Goal: Task Accomplishment & Management: Use online tool/utility

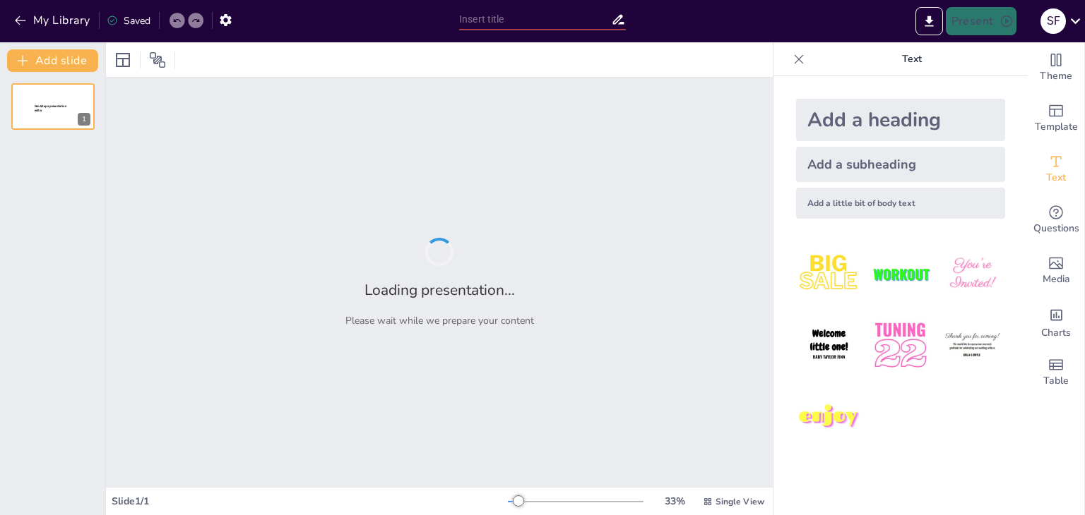
type input "New Sendsteps"
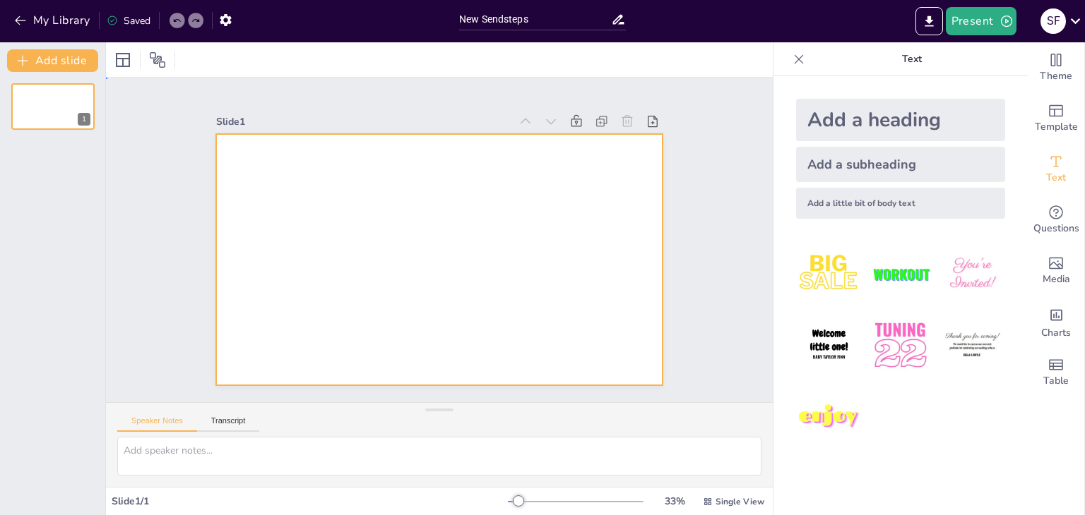
click at [282, 179] on div at bounding box center [439, 259] width 447 height 251
click at [272, 246] on div at bounding box center [439, 259] width 447 height 251
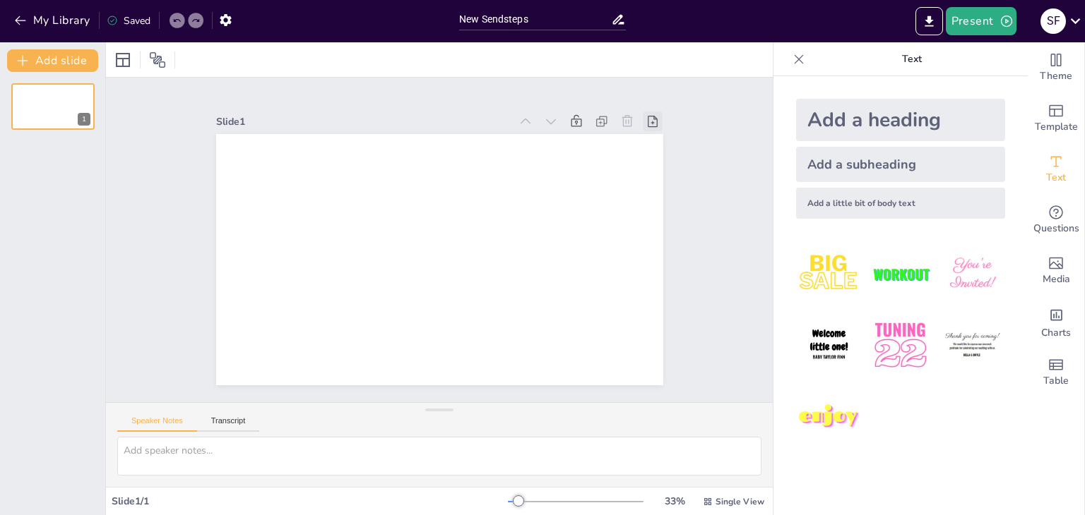
click at [645, 114] on icon at bounding box center [652, 121] width 14 height 14
click at [569, 114] on icon at bounding box center [576, 121] width 14 height 14
click at [17, 20] on icon "button" at bounding box center [20, 20] width 11 height 9
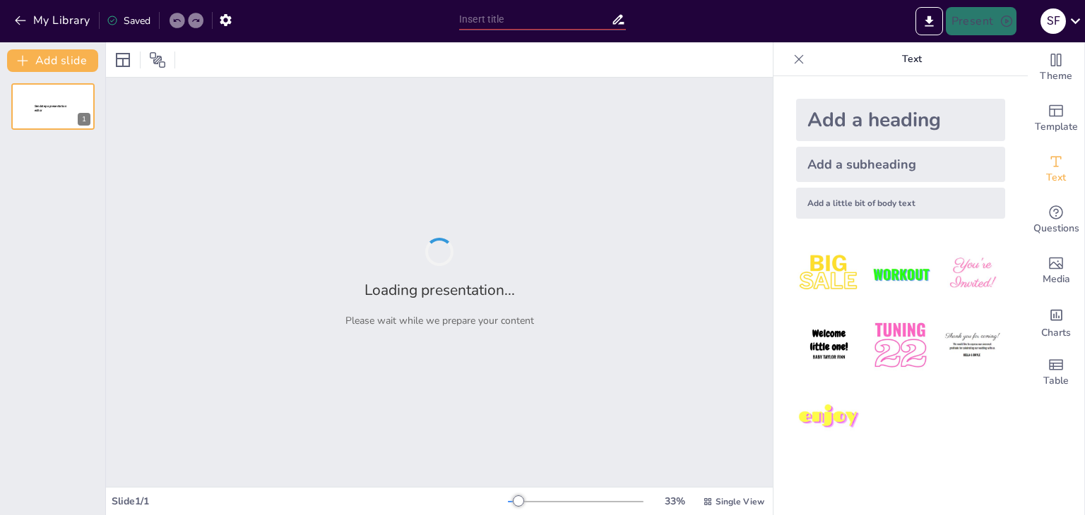
type input "Transforming Fecal Sludge Management for Water Utilities in [GEOGRAPHIC_DATA]"
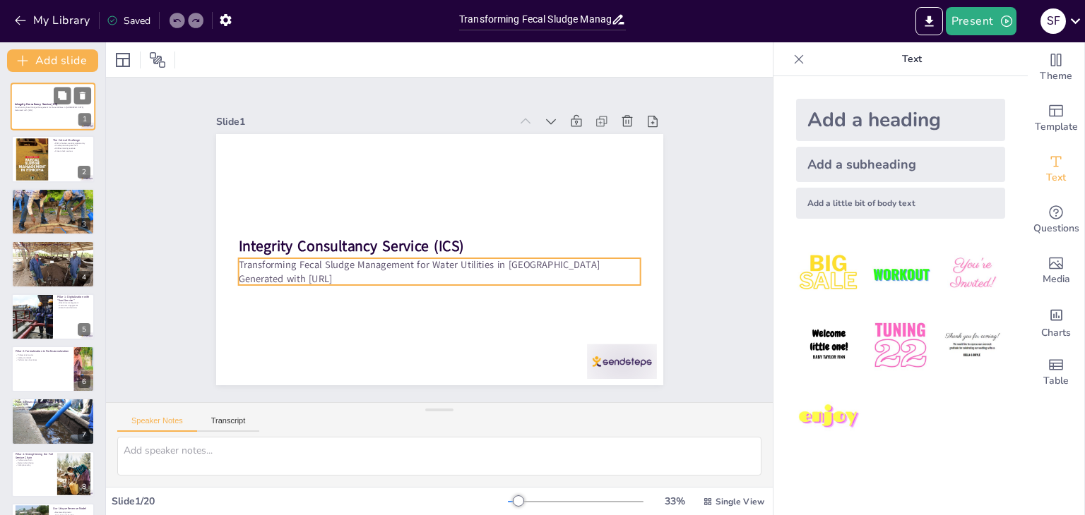
click at [44, 108] on p "Transforming Fecal Sludge Management for Water Utilities in [GEOGRAPHIC_DATA]" at bounding box center [53, 108] width 76 height 3
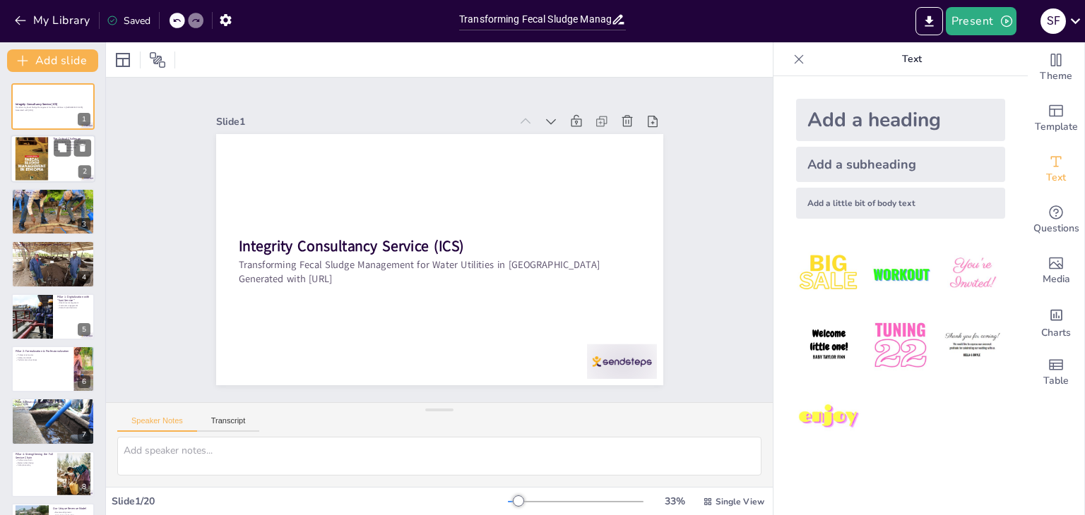
checkbox input "true"
click at [49, 179] on div at bounding box center [53, 160] width 85 height 48
type textarea "The FSM system in [GEOGRAPHIC_DATA] is currently ineffective, highlighting a si…"
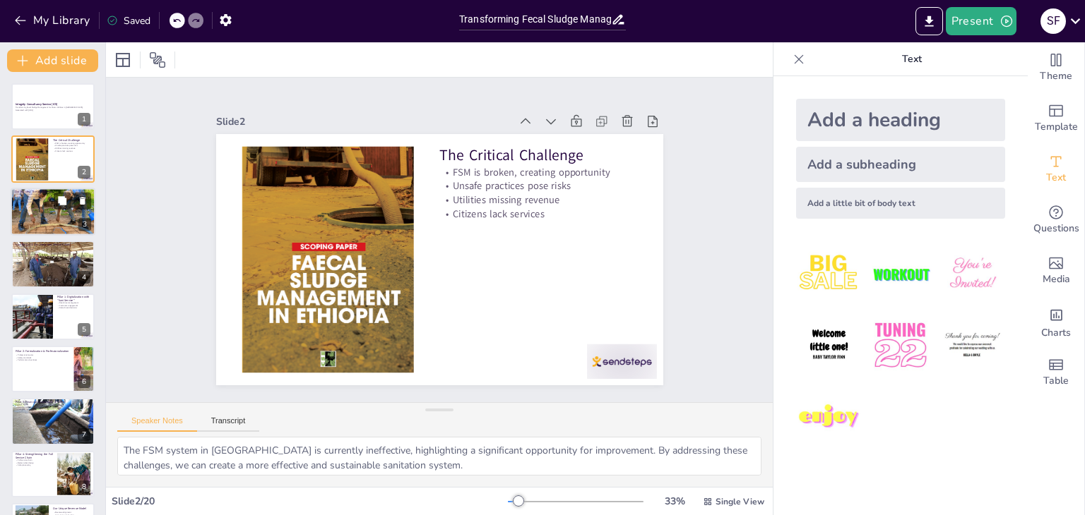
checkbox input "true"
click at [52, 205] on div at bounding box center [53, 212] width 85 height 66
type textarea "The transformation of FSM into a professional service is crucial for enhancing …"
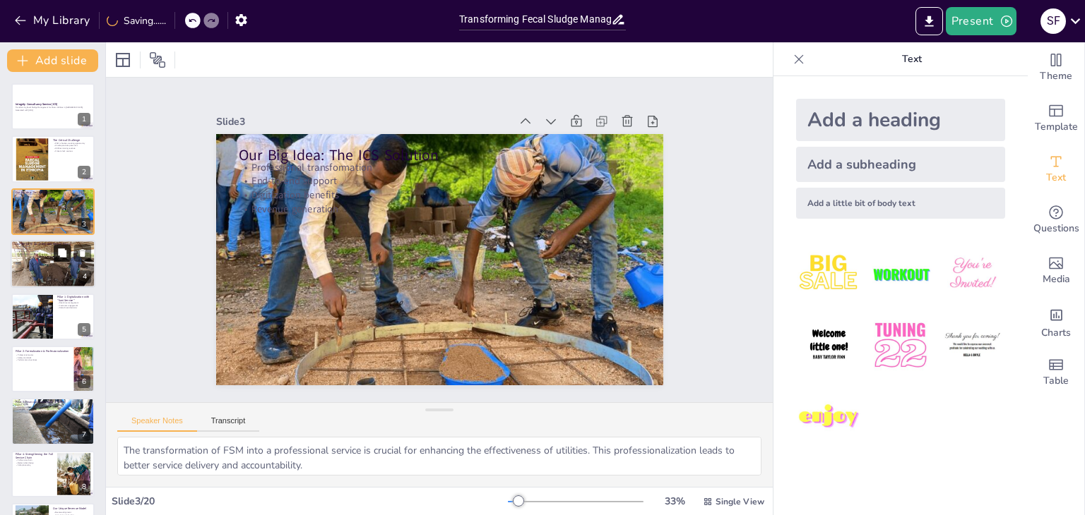
checkbox input "true"
click at [59, 257] on icon at bounding box center [62, 254] width 10 height 10
type textarea "The four pillars of our approach provide a comprehensive framework for transfor…"
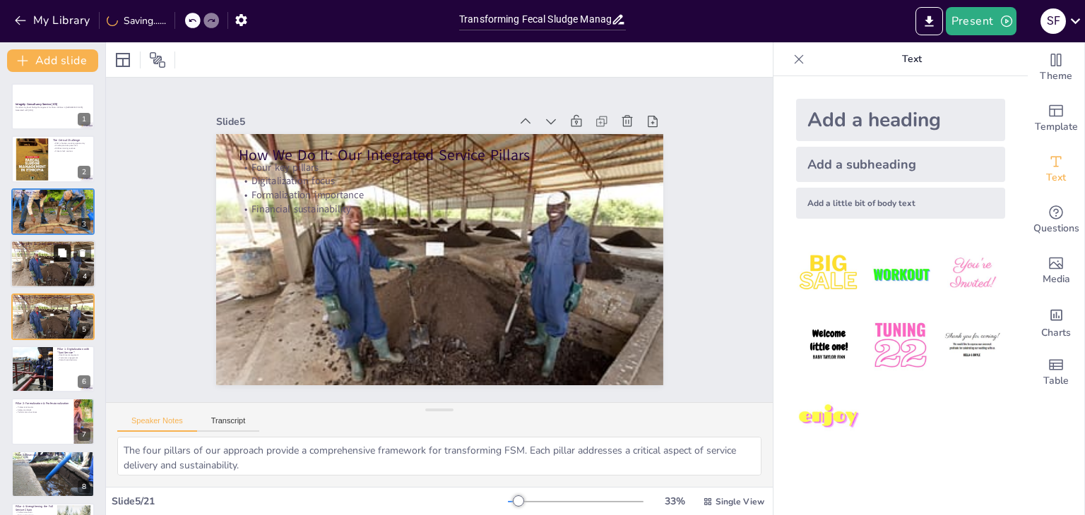
scroll to position [23, 0]
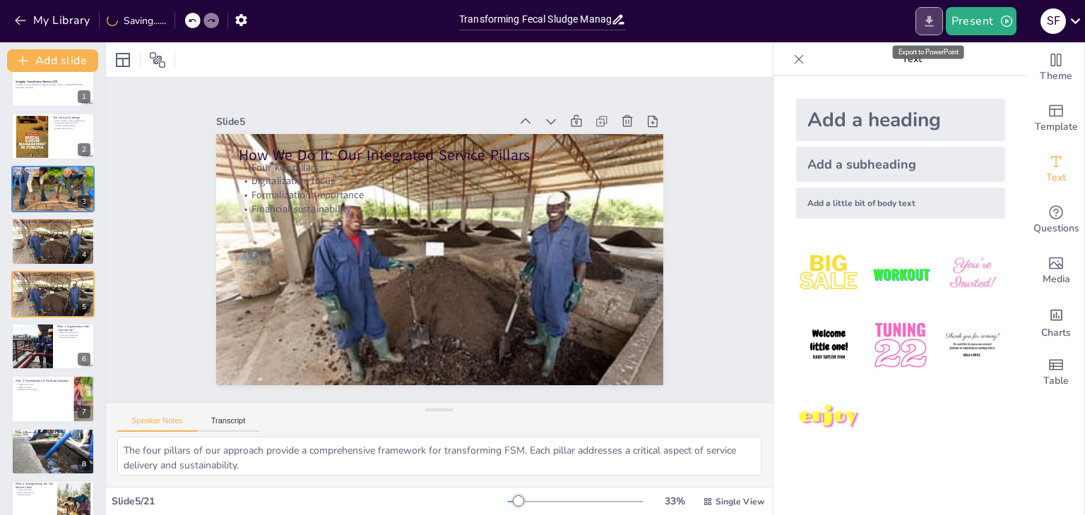
click at [926, 23] on icon "Export to PowerPoint" at bounding box center [928, 21] width 15 height 15
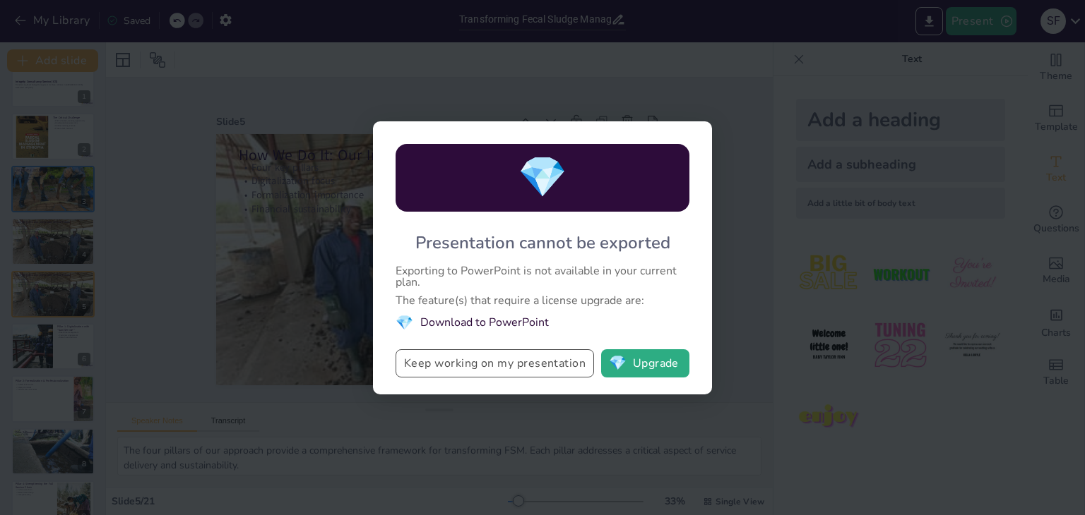
click at [491, 362] on button "Keep working on my presentation" at bounding box center [494, 364] width 198 height 28
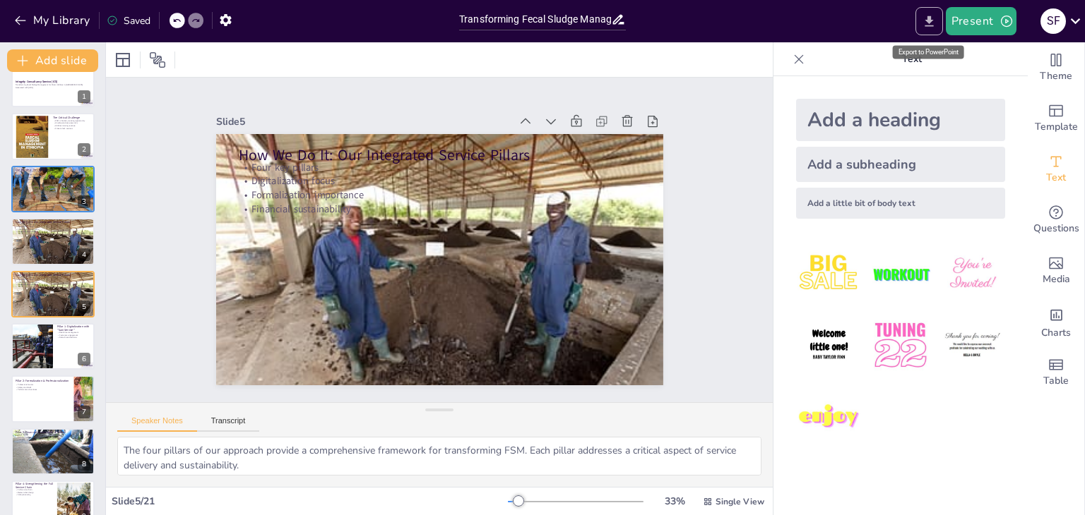
click at [931, 26] on icon "Export to PowerPoint" at bounding box center [928, 21] width 8 height 11
click at [932, 26] on icon "Export to PowerPoint" at bounding box center [928, 21] width 8 height 11
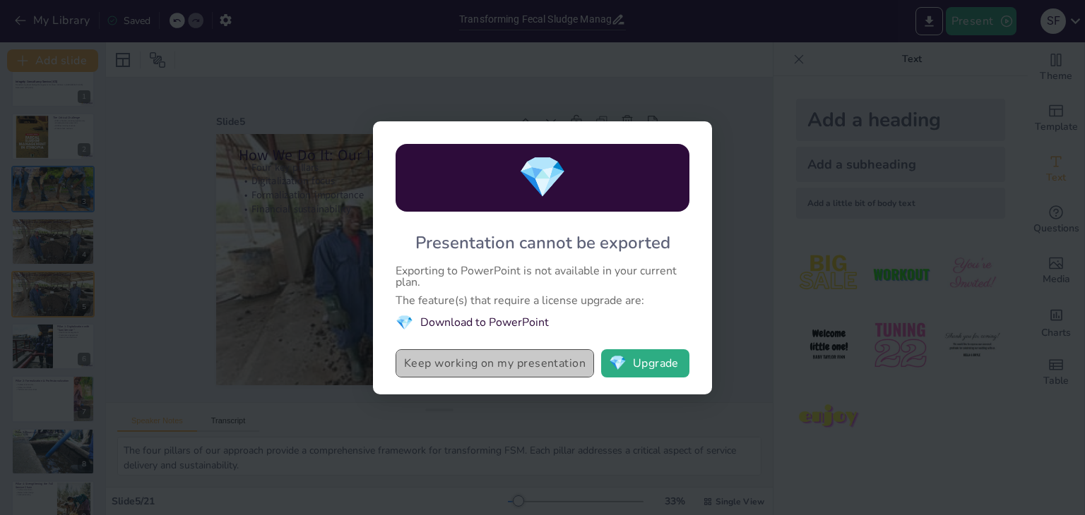
click at [565, 369] on button "Keep working on my presentation" at bounding box center [494, 364] width 198 height 28
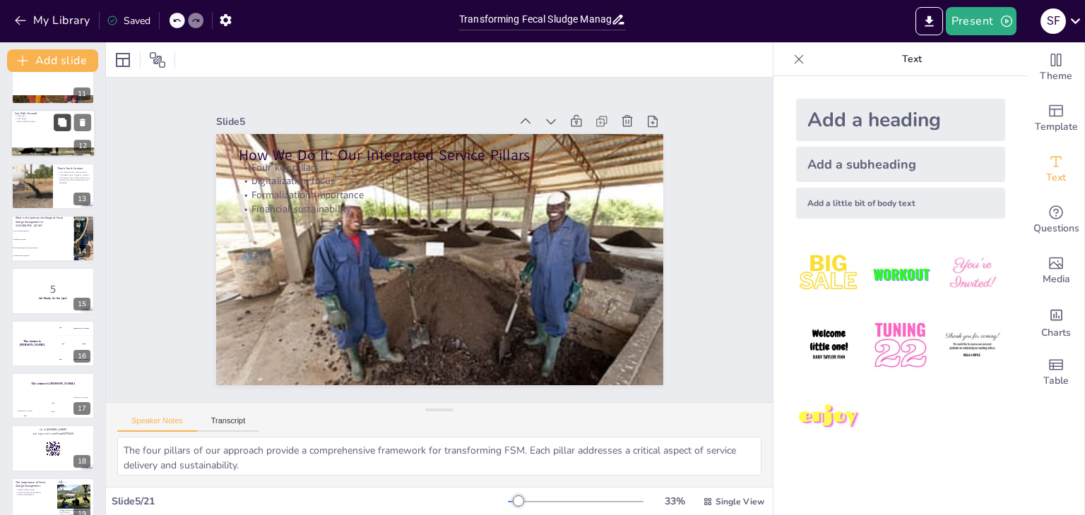
scroll to position [676, 0]
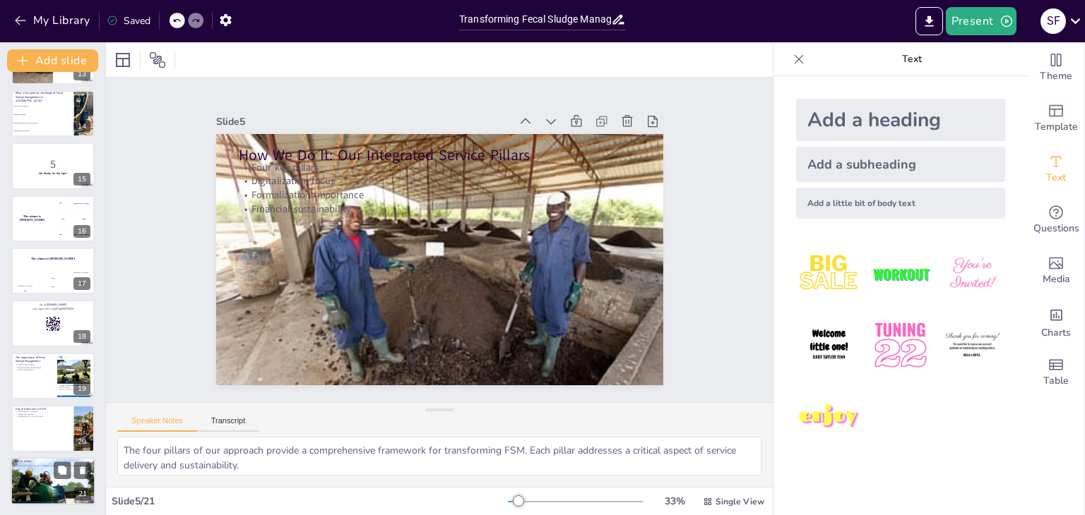
checkbox input "true"
click at [56, 480] on div at bounding box center [53, 481] width 85 height 56
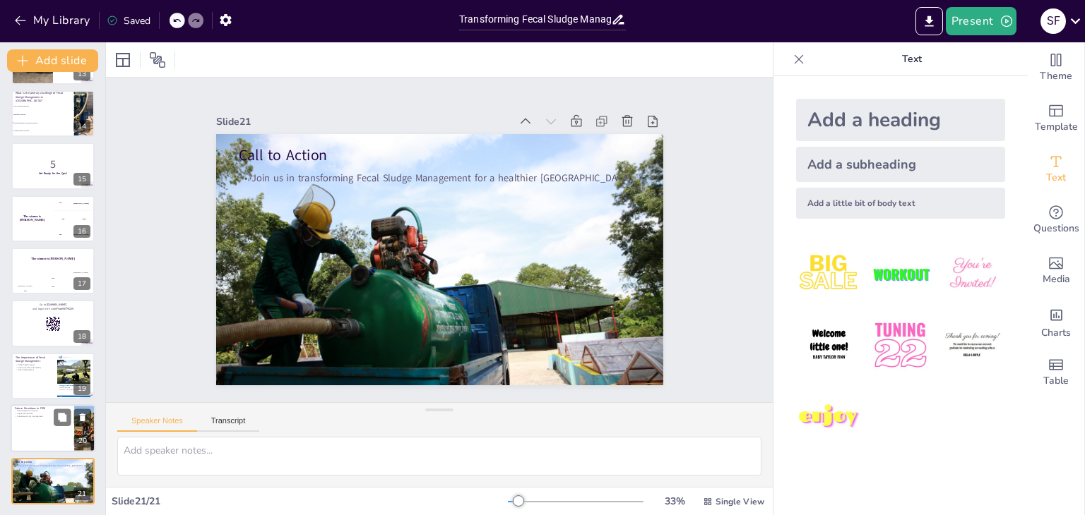
checkbox input "true"
click at [31, 436] on div at bounding box center [53, 429] width 85 height 48
type textarea "Technological innovation is key to advancing FSM practices. New tools and syste…"
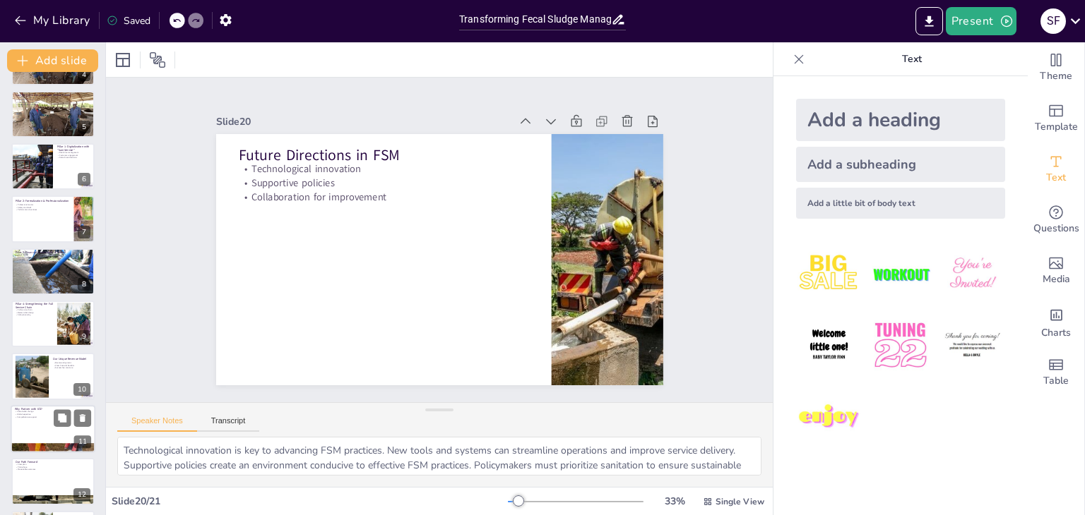
scroll to position [0, 0]
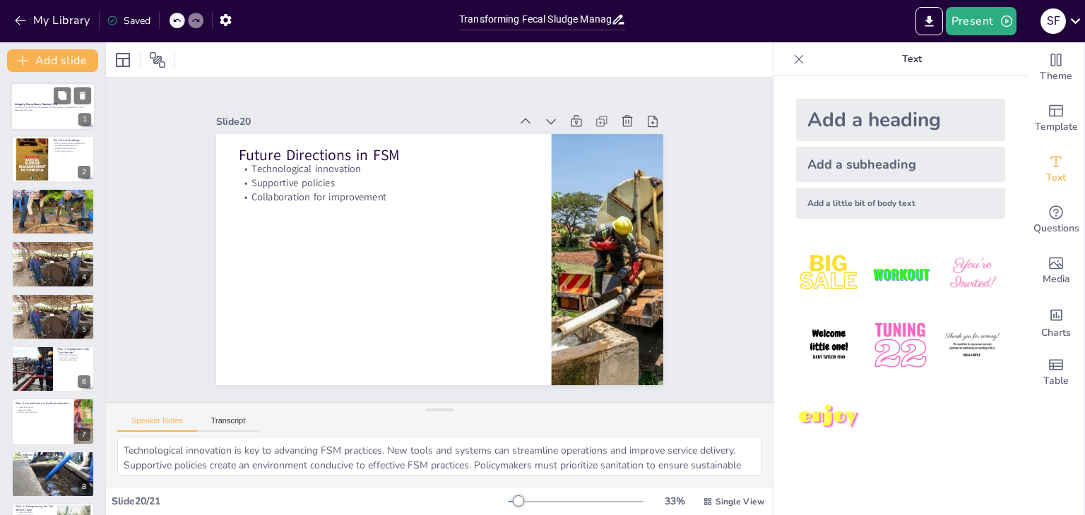
checkbox input "true"
click at [47, 107] on p "Transforming Fecal Sludge Management for Water Utilities in [GEOGRAPHIC_DATA]" at bounding box center [53, 108] width 76 height 3
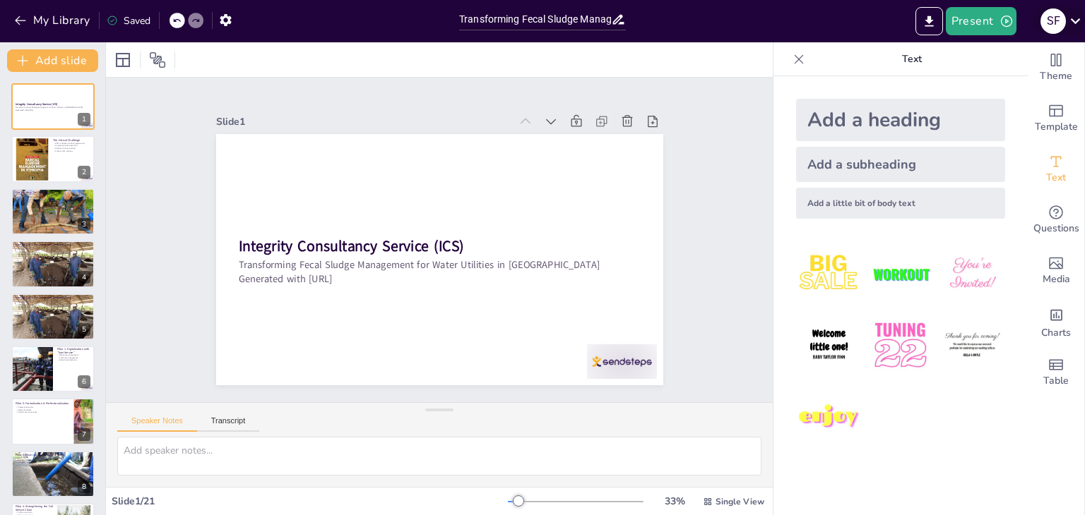
click at [1073, 20] on icon at bounding box center [1074, 20] width 19 height 19
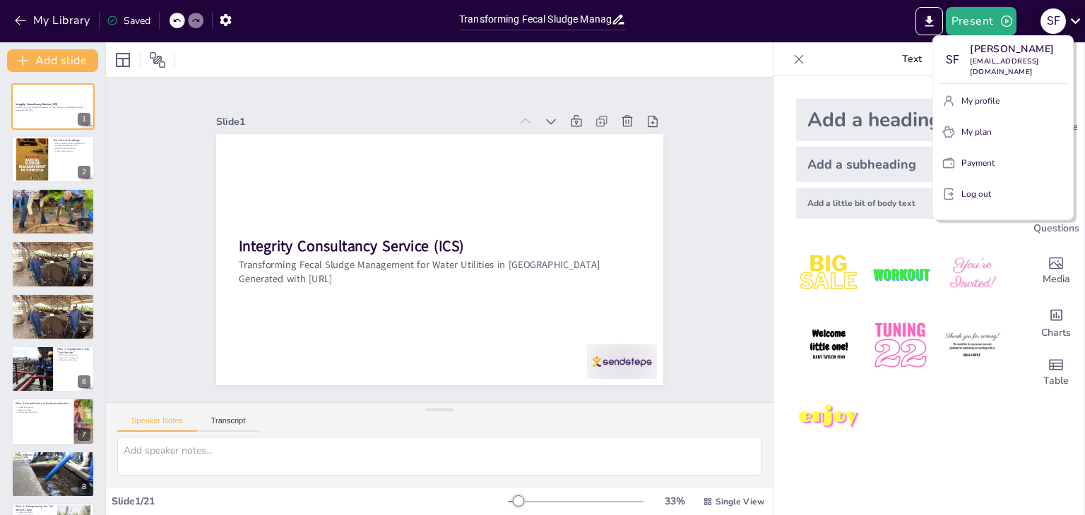
click at [1073, 20] on div at bounding box center [542, 257] width 1085 height 515
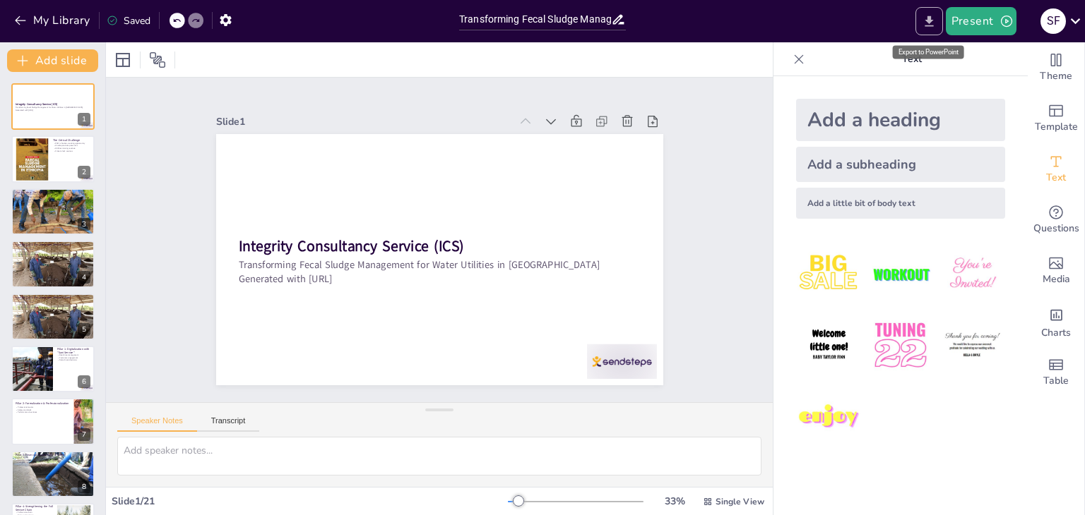
click at [932, 23] on icon "Export to PowerPoint" at bounding box center [928, 21] width 15 height 15
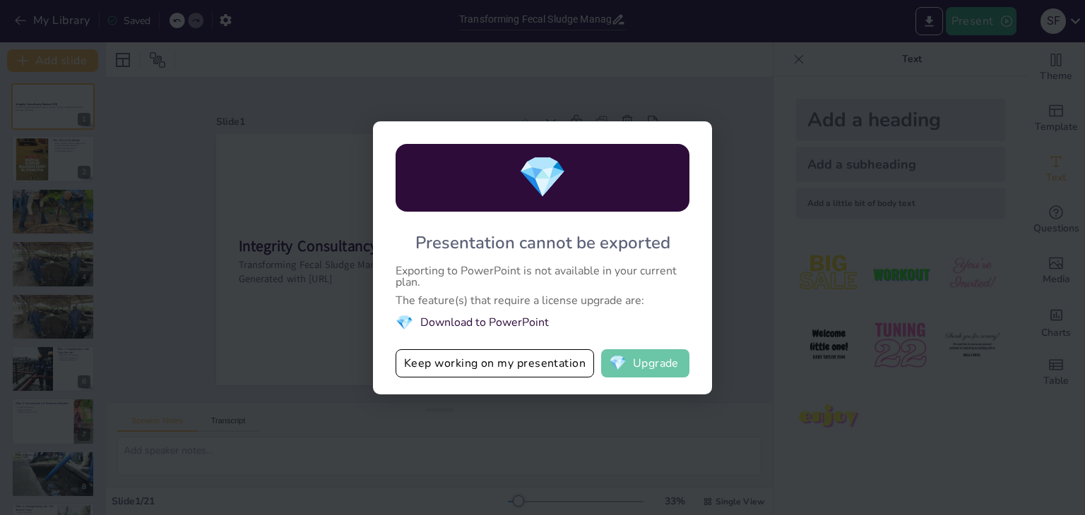
click at [664, 362] on button "💎 Upgrade" at bounding box center [645, 364] width 88 height 28
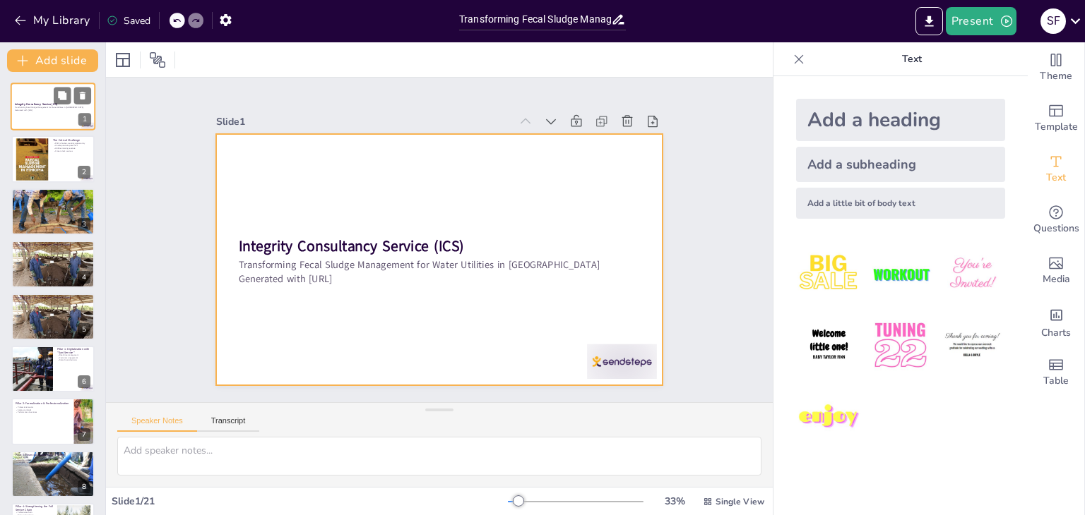
click at [45, 117] on div at bounding box center [53, 107] width 85 height 48
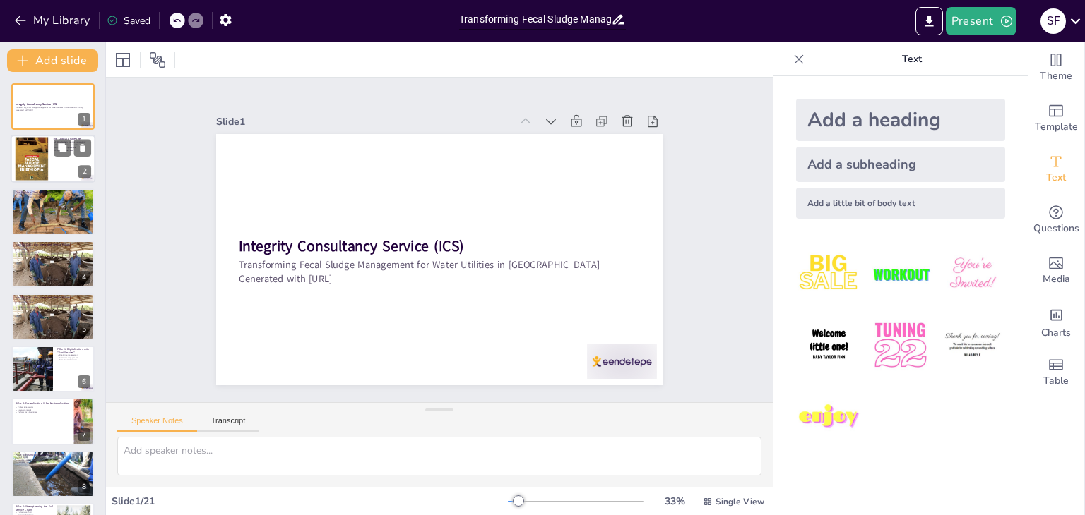
checkbox input "true"
click at [44, 142] on div at bounding box center [32, 159] width 34 height 47
type textarea "The FSM system in [GEOGRAPHIC_DATA] is currently ineffective, highlighting a si…"
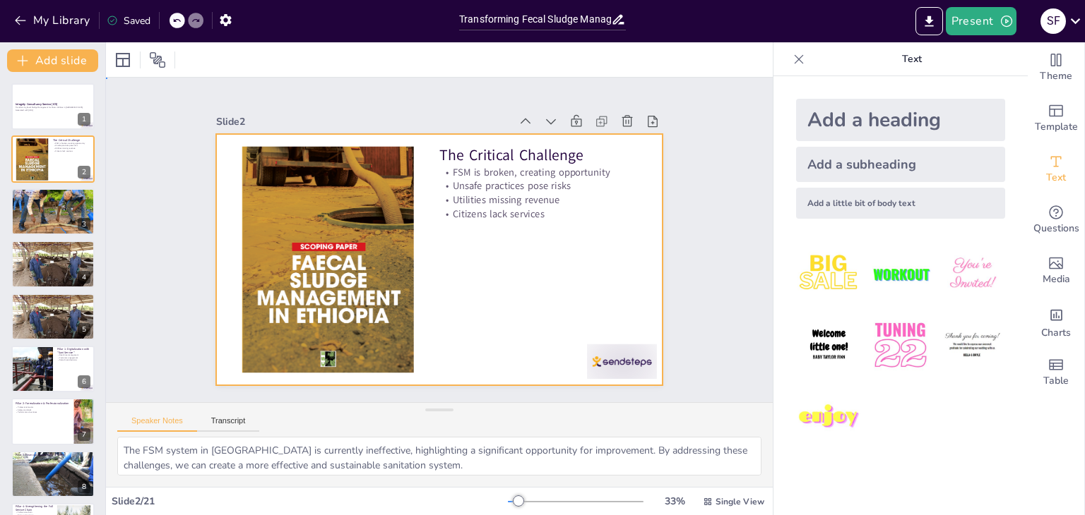
click at [232, 160] on div at bounding box center [420, 233] width 377 height 503
checkbox input "true"
click at [55, 224] on div at bounding box center [53, 212] width 85 height 66
type textarea "The transformation of FSM into a professional service is crucial for enhancing …"
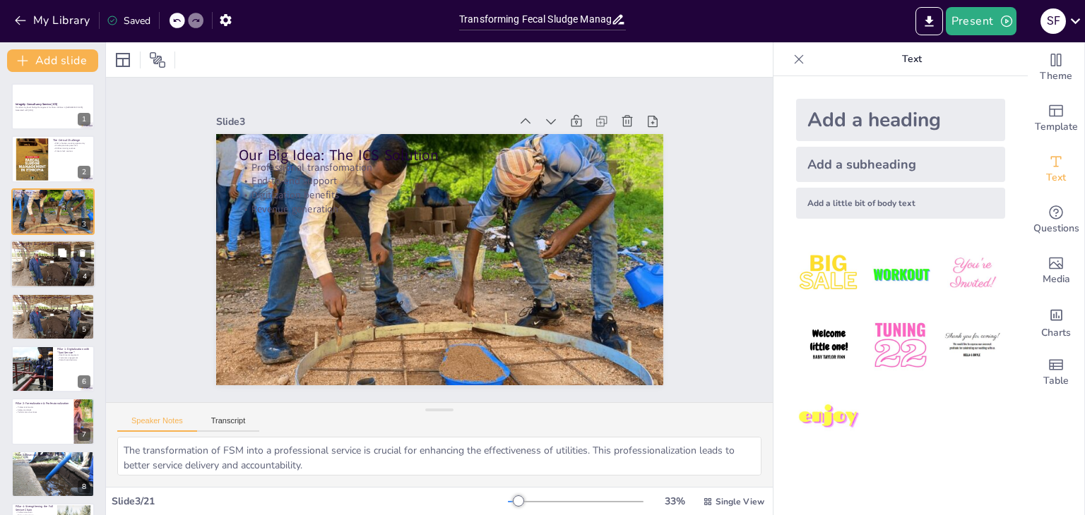
checkbox input "true"
click at [53, 265] on div at bounding box center [53, 264] width 85 height 56
type textarea "The four pillars of our approach provide a comprehensive framework for transfor…"
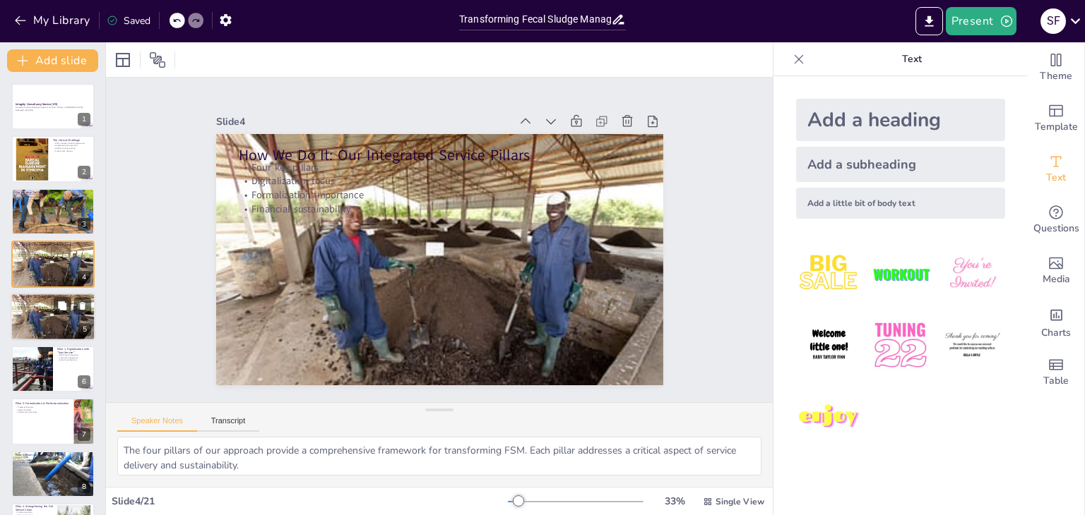
click at [52, 323] on div at bounding box center [53, 317] width 85 height 56
checkbox input "true"
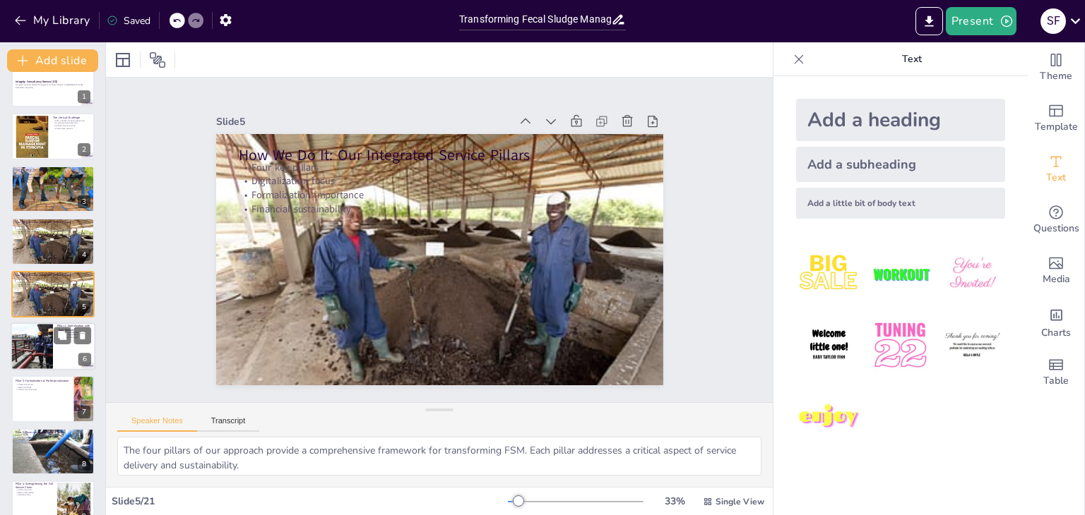
click at [48, 359] on div at bounding box center [32, 347] width 72 height 48
type textarea "Real-time management is a game changer for FSM operations. It allows utilities …"
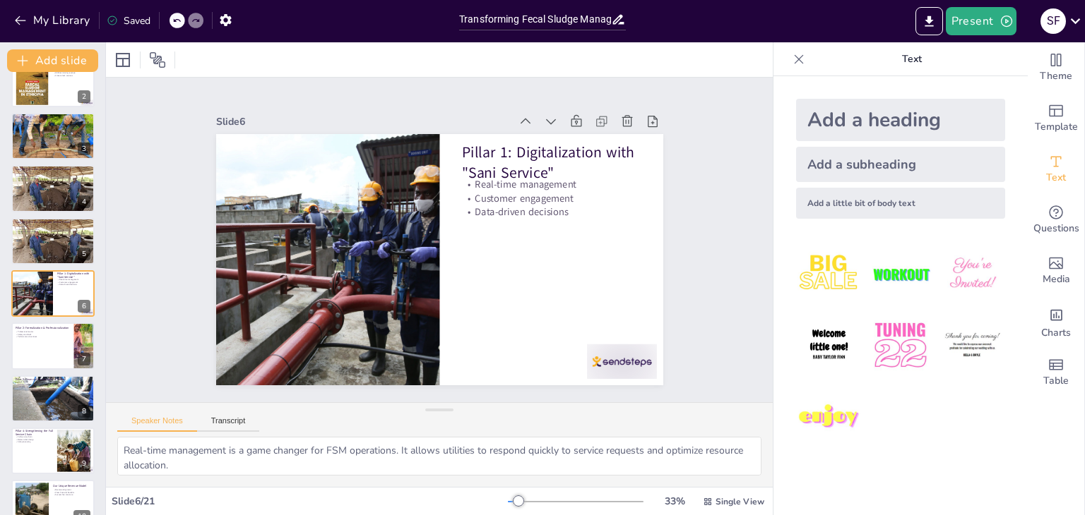
checkbox input "true"
